Goal: Book appointment/travel/reservation

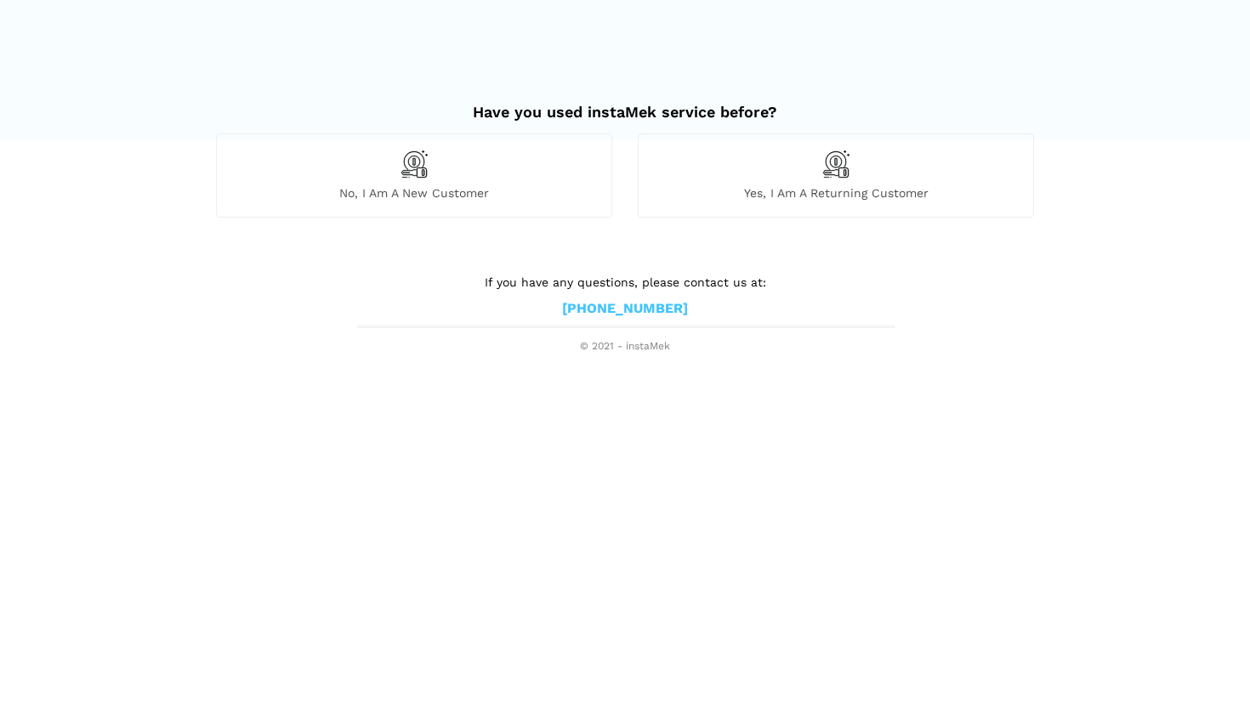
click at [936, 178] on div "Yes, I am a returning customer" at bounding box center [836, 175] width 396 height 83
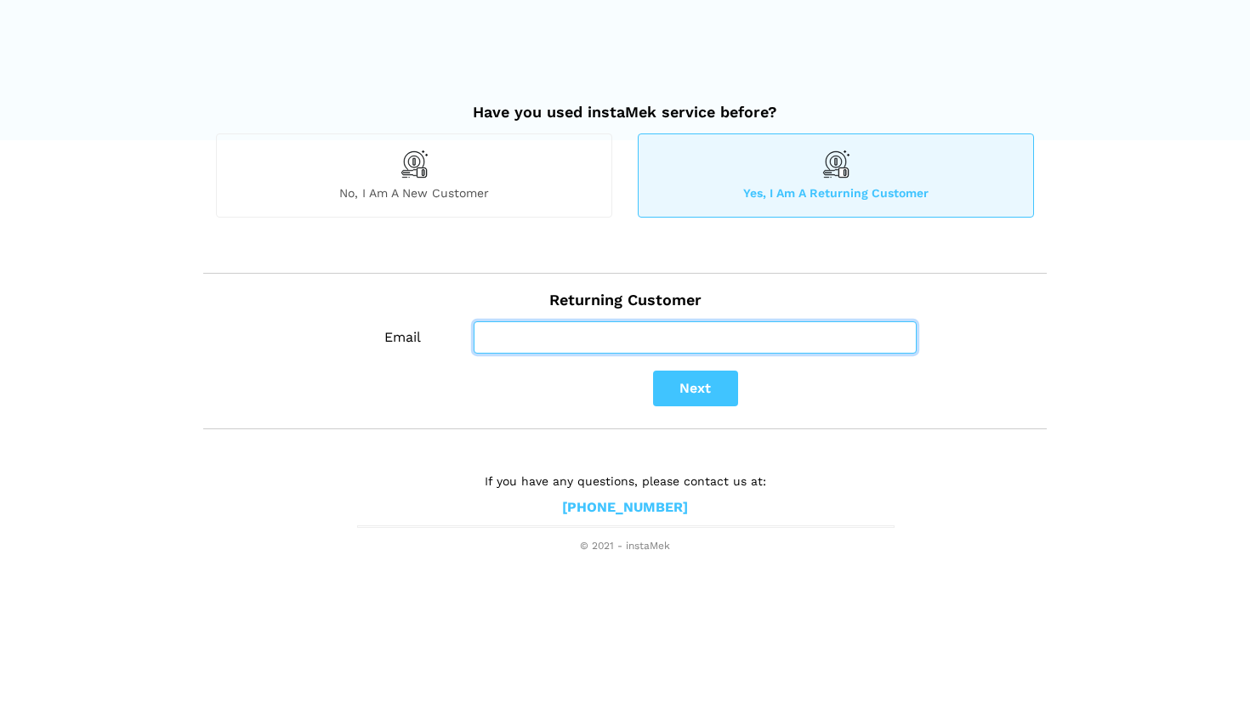
click at [695, 344] on input "Email" at bounding box center [695, 337] width 443 height 32
type input "[EMAIL_ADDRESS][DOMAIN_NAME]"
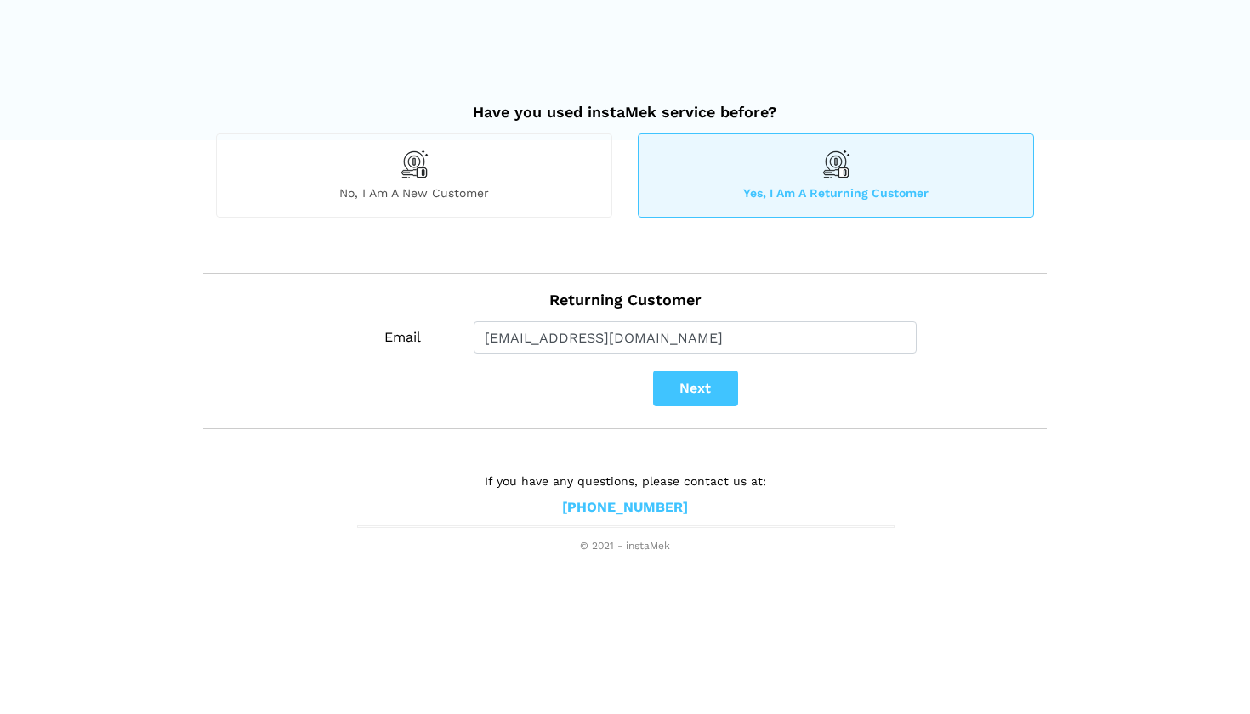
click at [680, 385] on button "Next" at bounding box center [695, 389] width 85 height 36
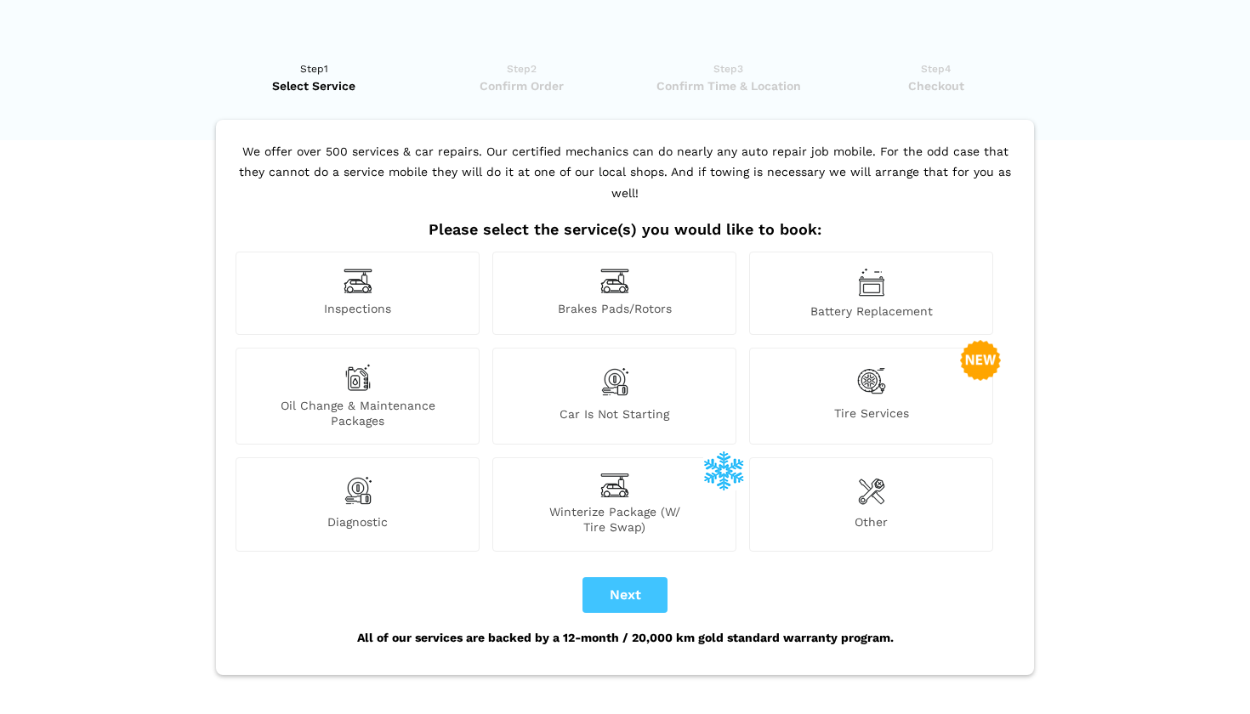
click at [353, 488] on div "Diagnostic" at bounding box center [358, 504] width 244 height 94
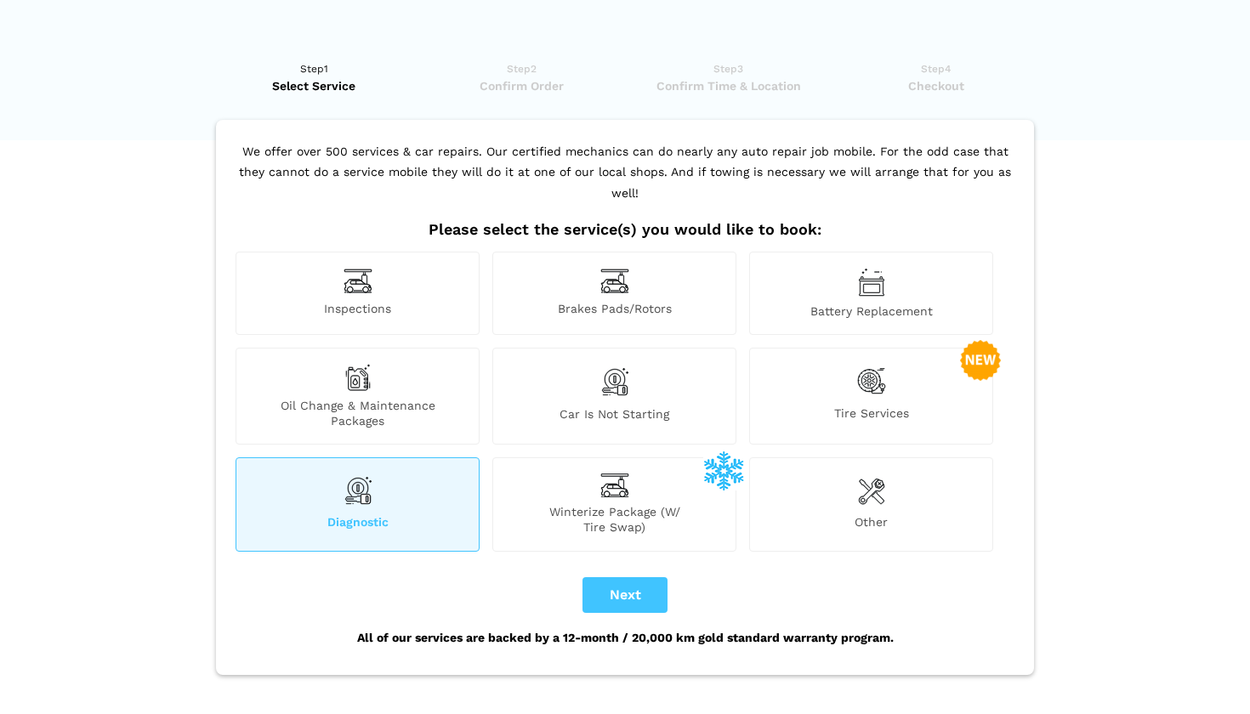
click at [631, 577] on button "Next" at bounding box center [624, 595] width 85 height 36
checkbox input "true"
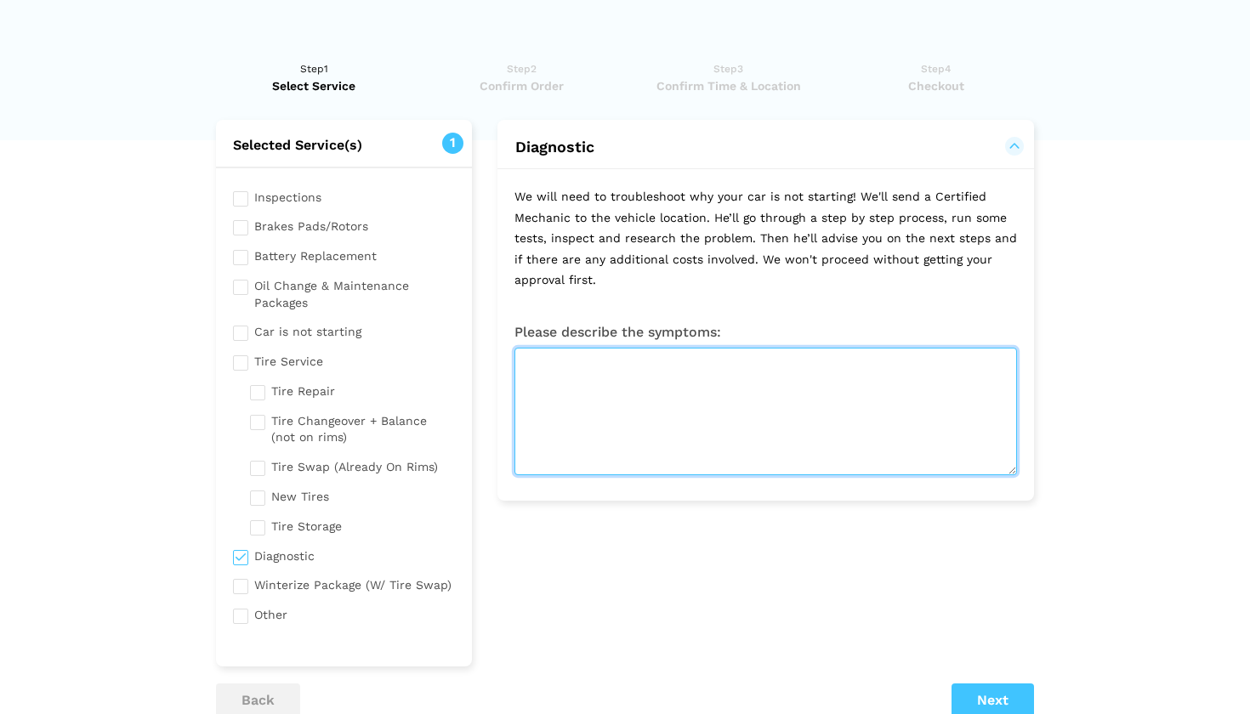
click at [589, 386] on textarea at bounding box center [765, 412] width 503 height 128
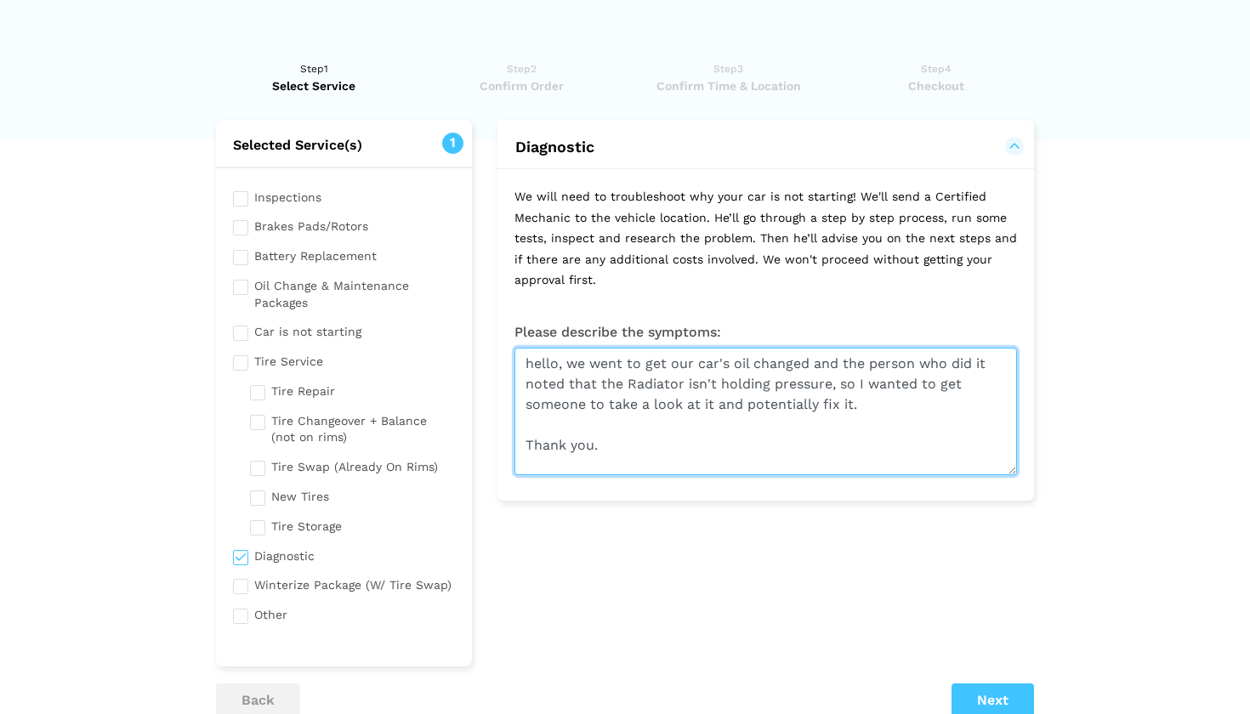
type textarea "hello, we went to get our car's oil changed and the person who did it noted tha…"
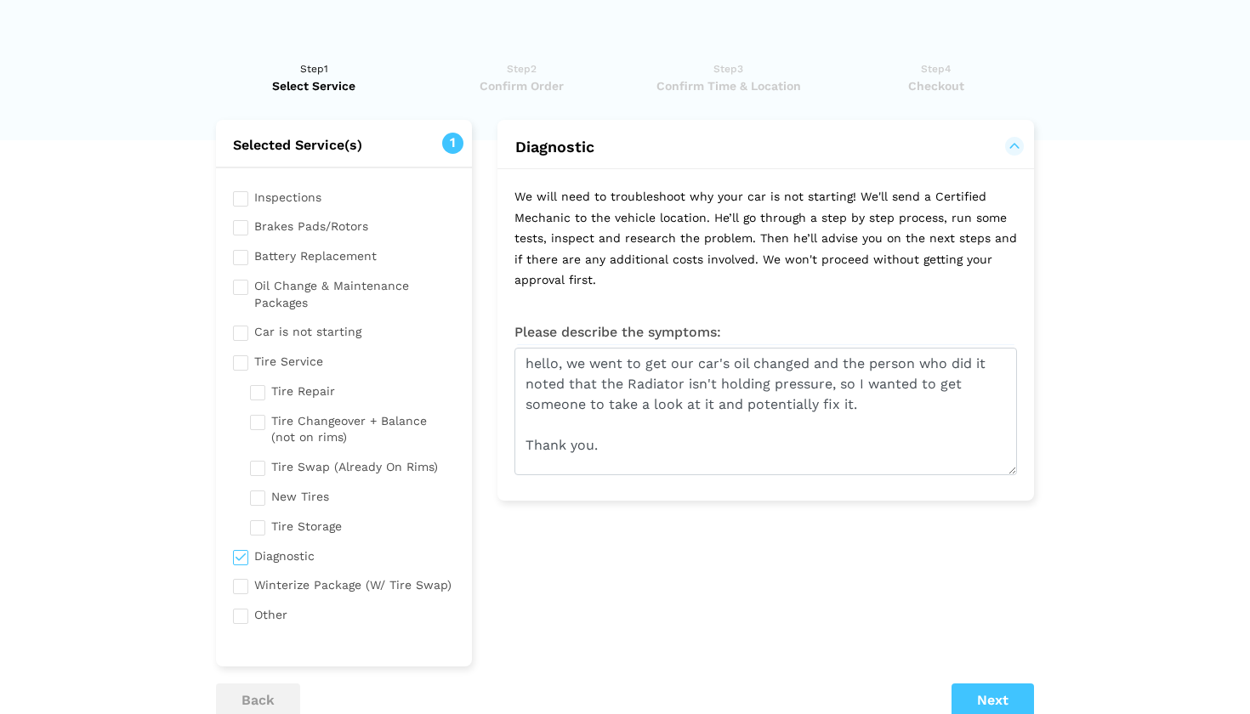
click at [979, 689] on button "Next" at bounding box center [993, 701] width 82 height 34
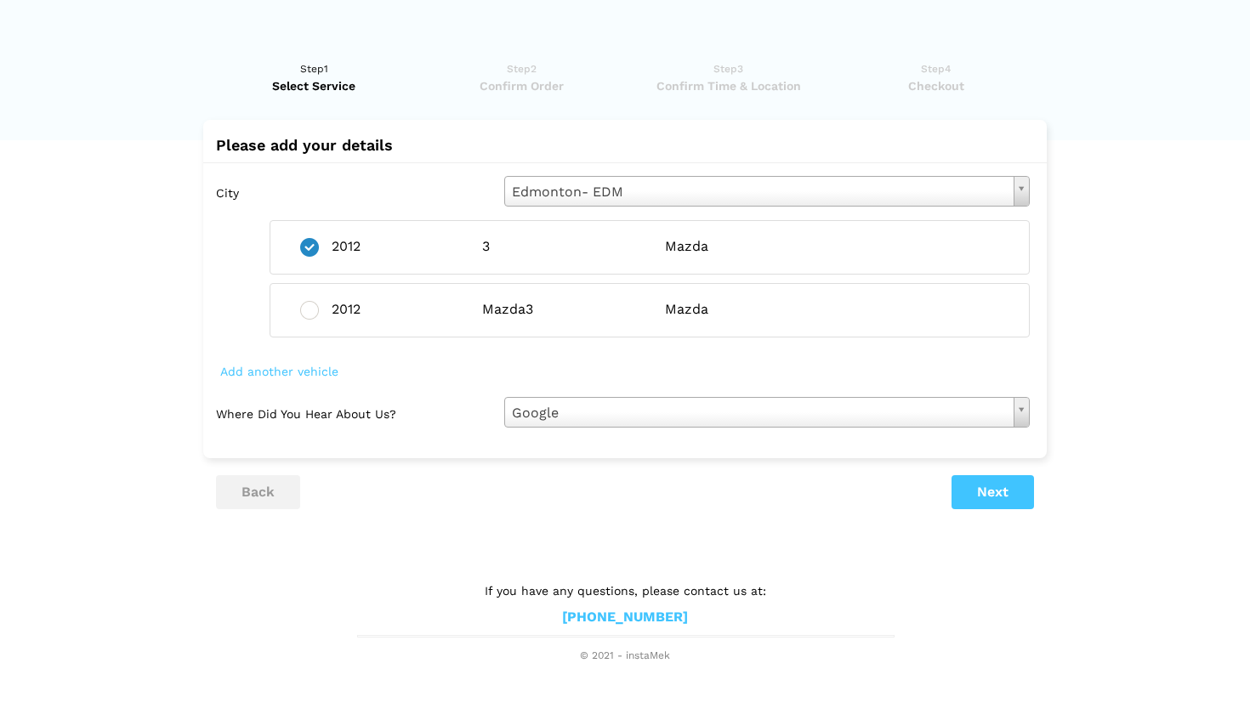
click at [645, 301] on div "Mazda3" at bounding box center [560, 310] width 182 height 18
click at [994, 484] on button "Next" at bounding box center [993, 492] width 82 height 34
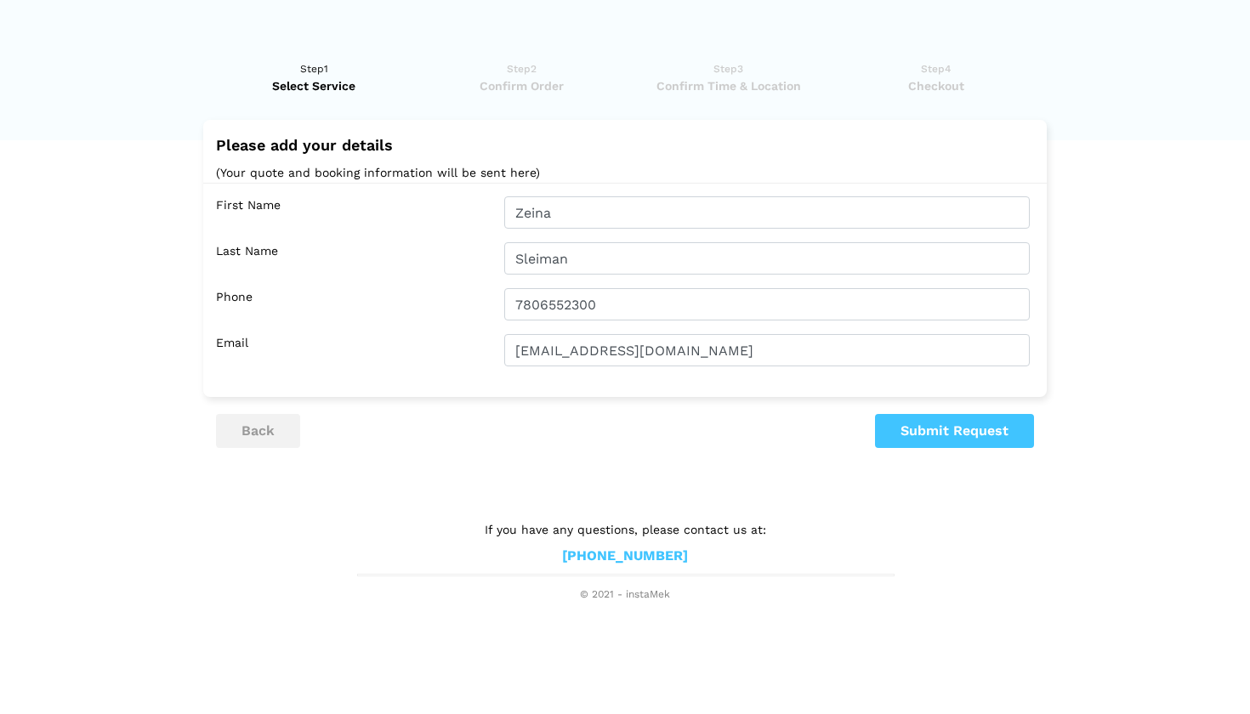
click at [964, 421] on button "Submit Request" at bounding box center [954, 431] width 159 height 34
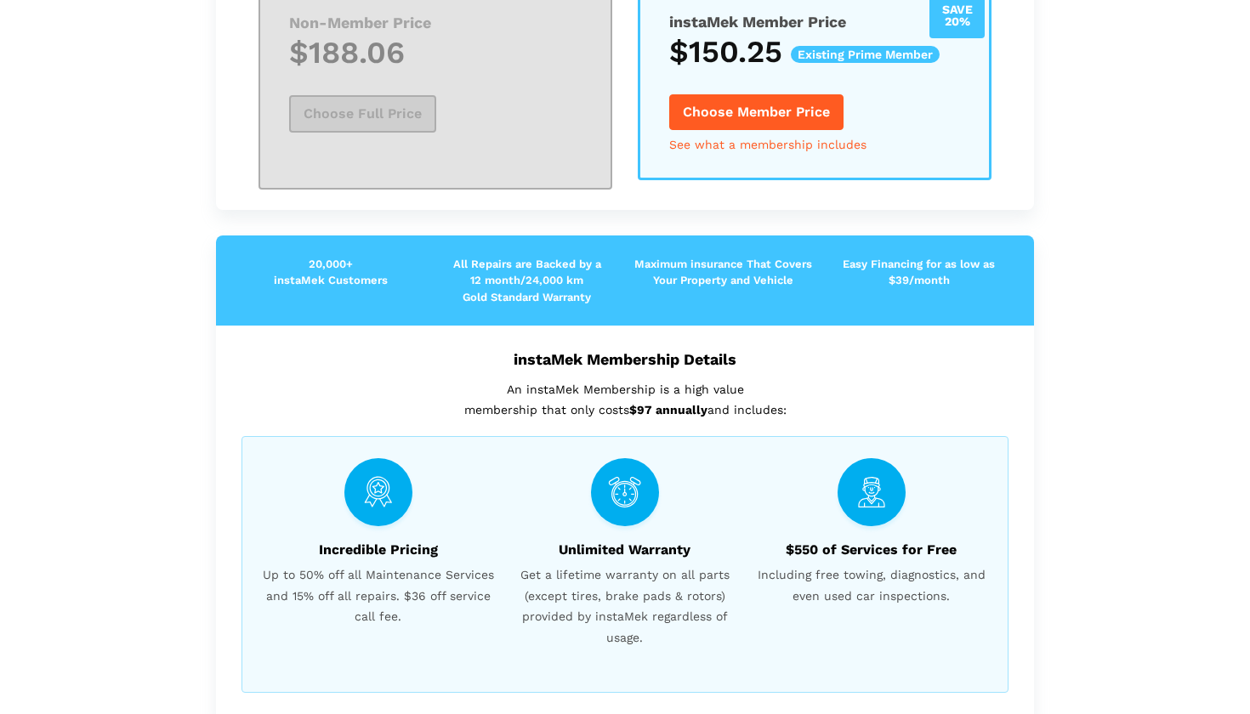
scroll to position [357, 0]
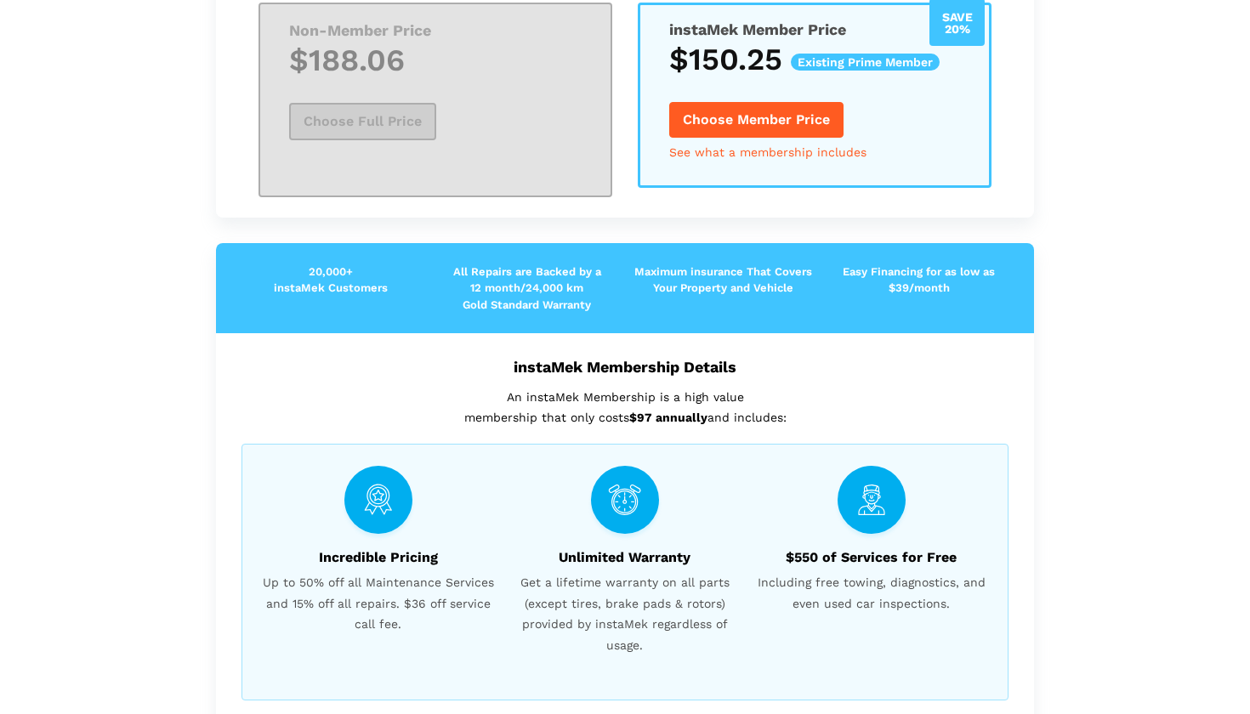
click at [793, 112] on button "Choose Member Price" at bounding box center [756, 120] width 174 height 36
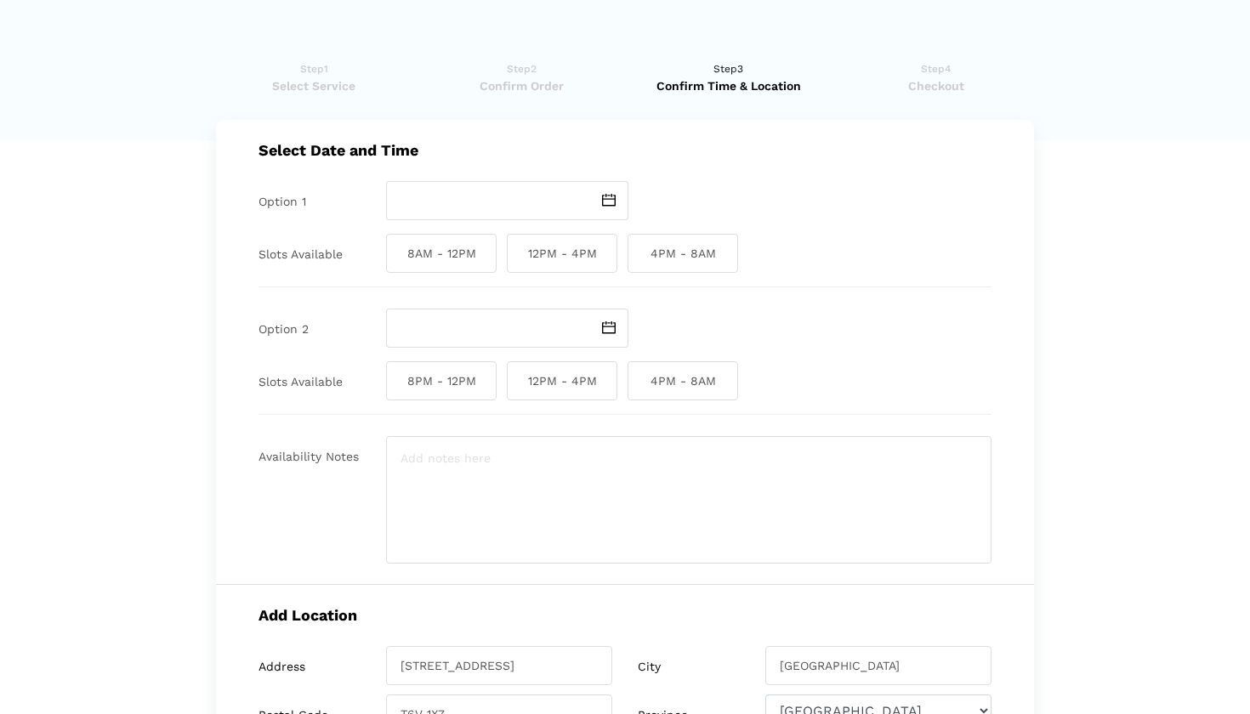
scroll to position [0, 0]
click at [603, 198] on img at bounding box center [609, 200] width 14 height 13
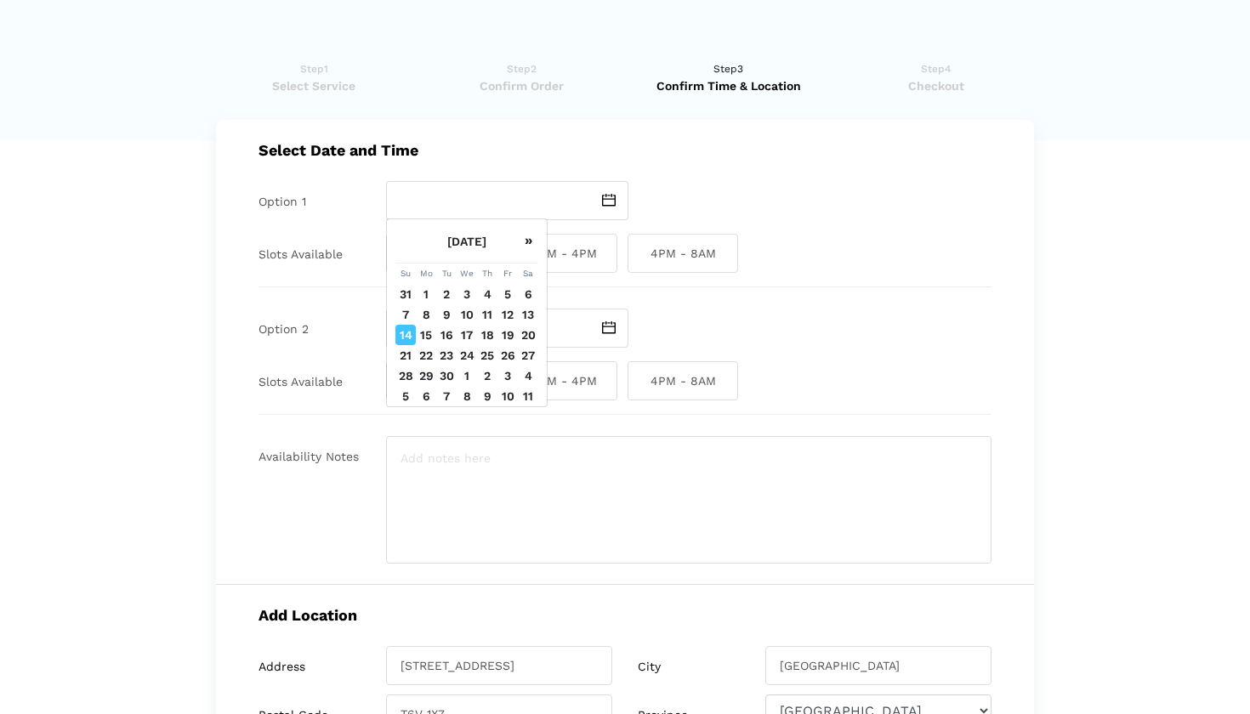
click at [424, 345] on td "15" at bounding box center [426, 335] width 20 height 20
type input "[DATE]"
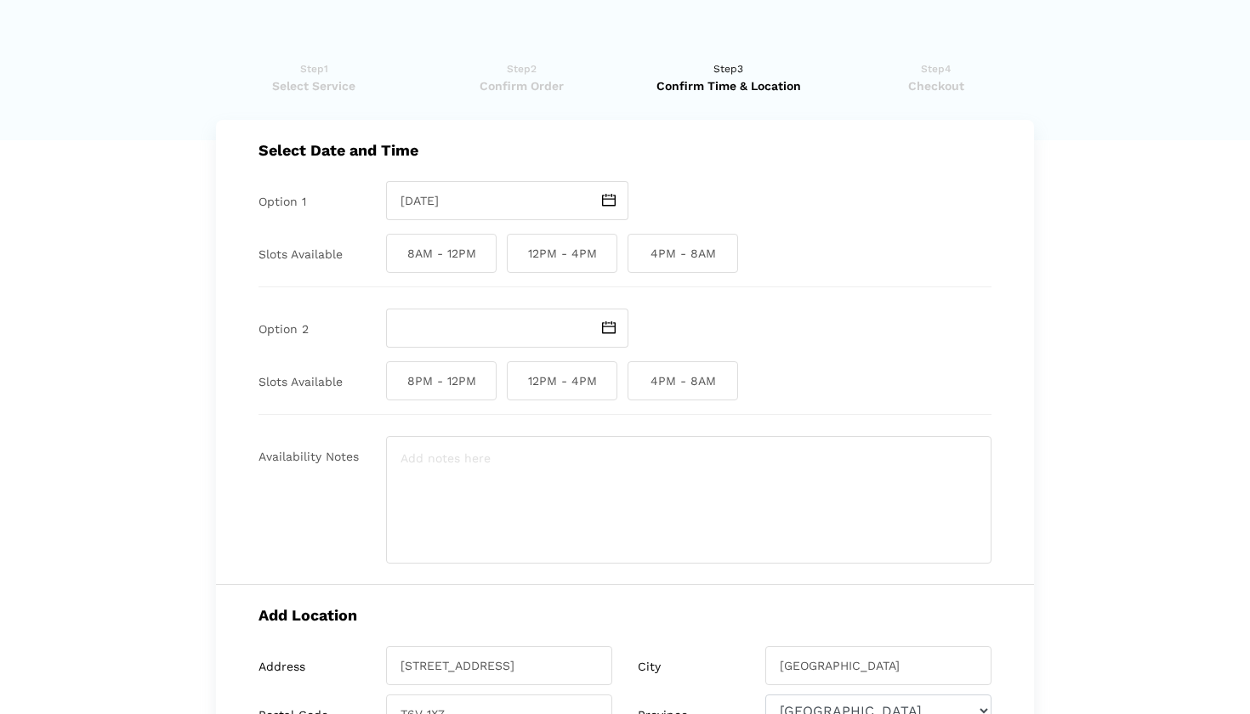
click at [563, 264] on span "12PM - 4PM" at bounding box center [562, 253] width 111 height 39
click at [518, 264] on input "12PM - 4PM" at bounding box center [512, 253] width 11 height 39
checkbox input "true"
click at [612, 323] on img at bounding box center [609, 327] width 14 height 13
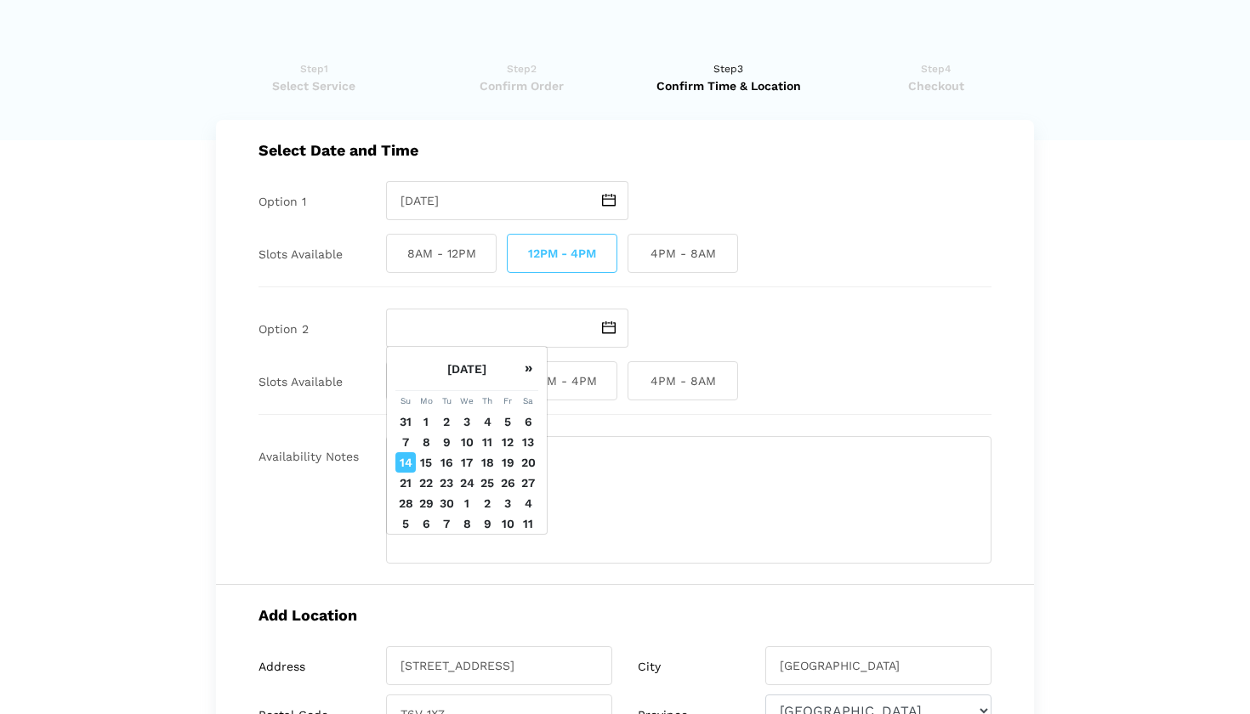
click at [423, 473] on td "15" at bounding box center [426, 462] width 20 height 20
type input "[DATE]"
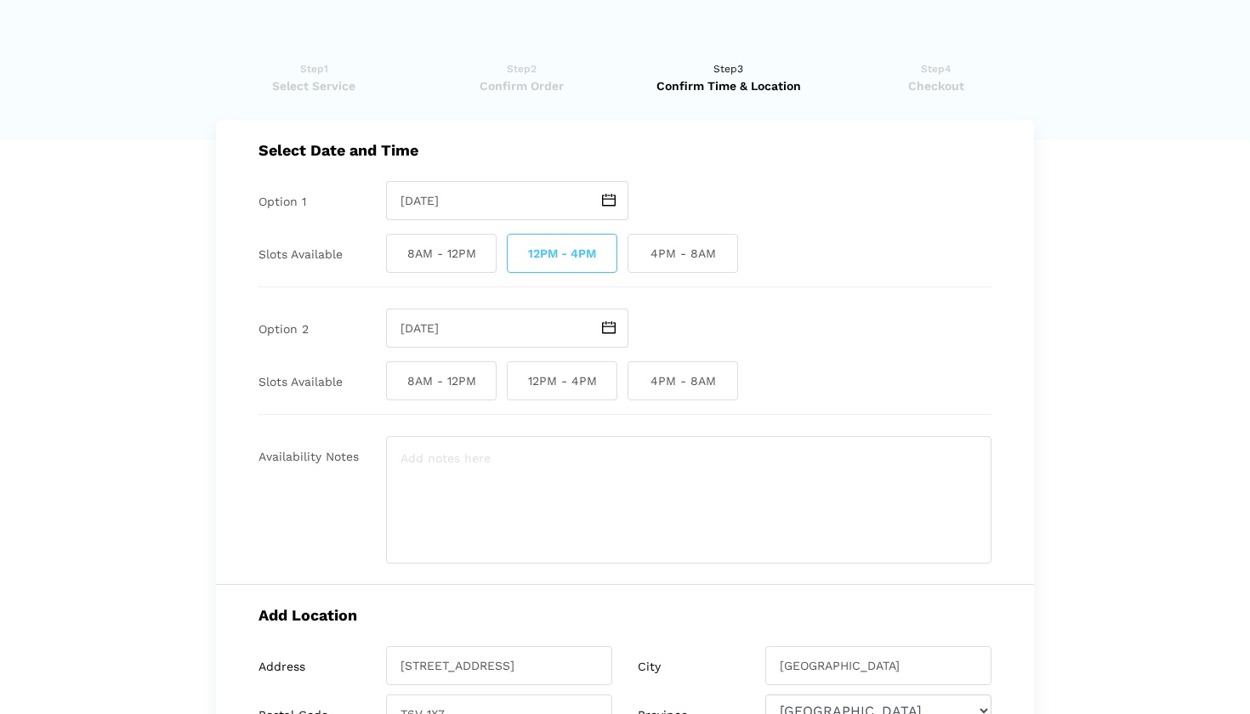
click at [690, 396] on span "4PM - 8AM" at bounding box center [683, 380] width 111 height 39
click at [639, 396] on input "4PM - 8AM" at bounding box center [633, 380] width 11 height 39
checkbox input "true"
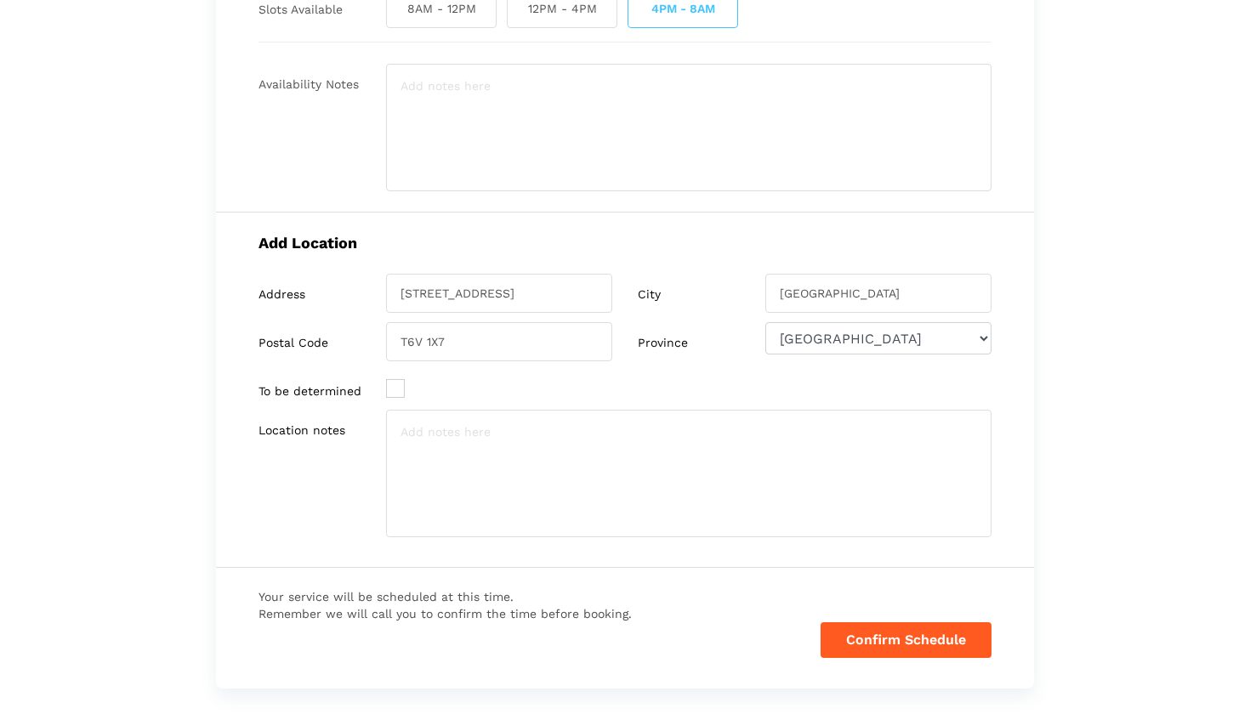
scroll to position [374, 0]
click at [916, 639] on button "Confirm Schedule" at bounding box center [906, 639] width 171 height 36
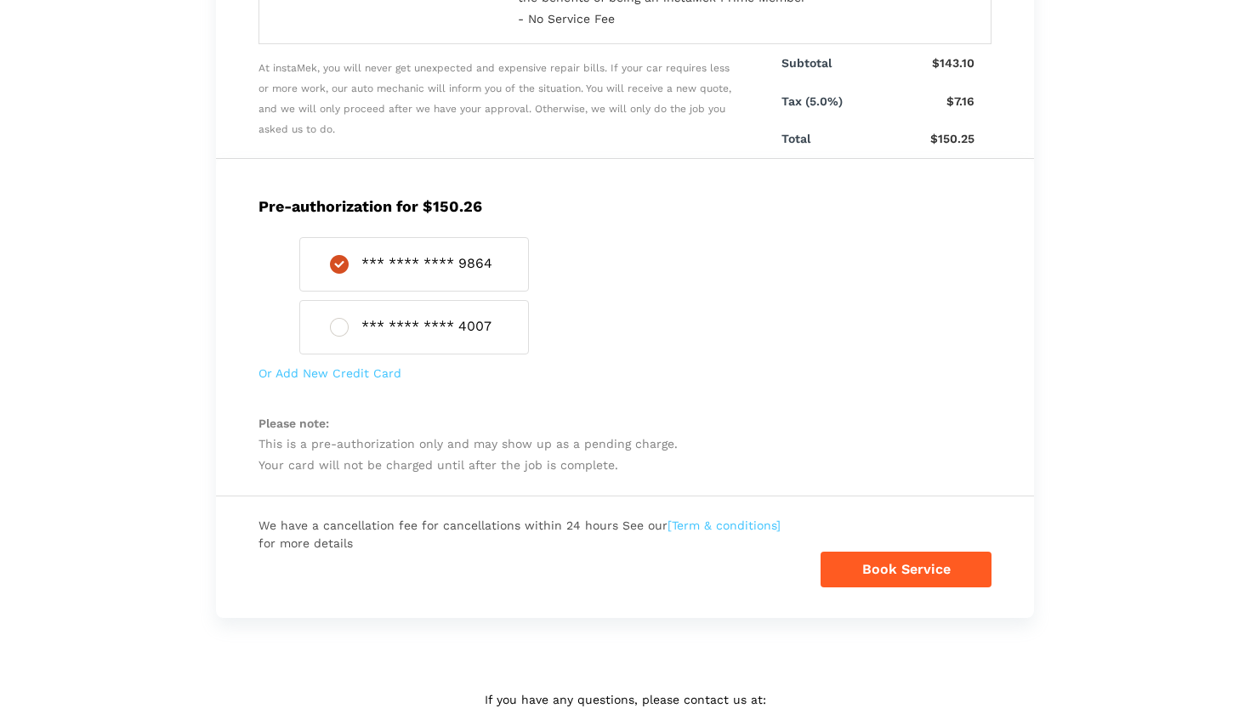
scroll to position [552, 0]
click at [916, 557] on button "Book Service" at bounding box center [906, 568] width 171 height 36
